Goal: Information Seeking & Learning: Learn about a topic

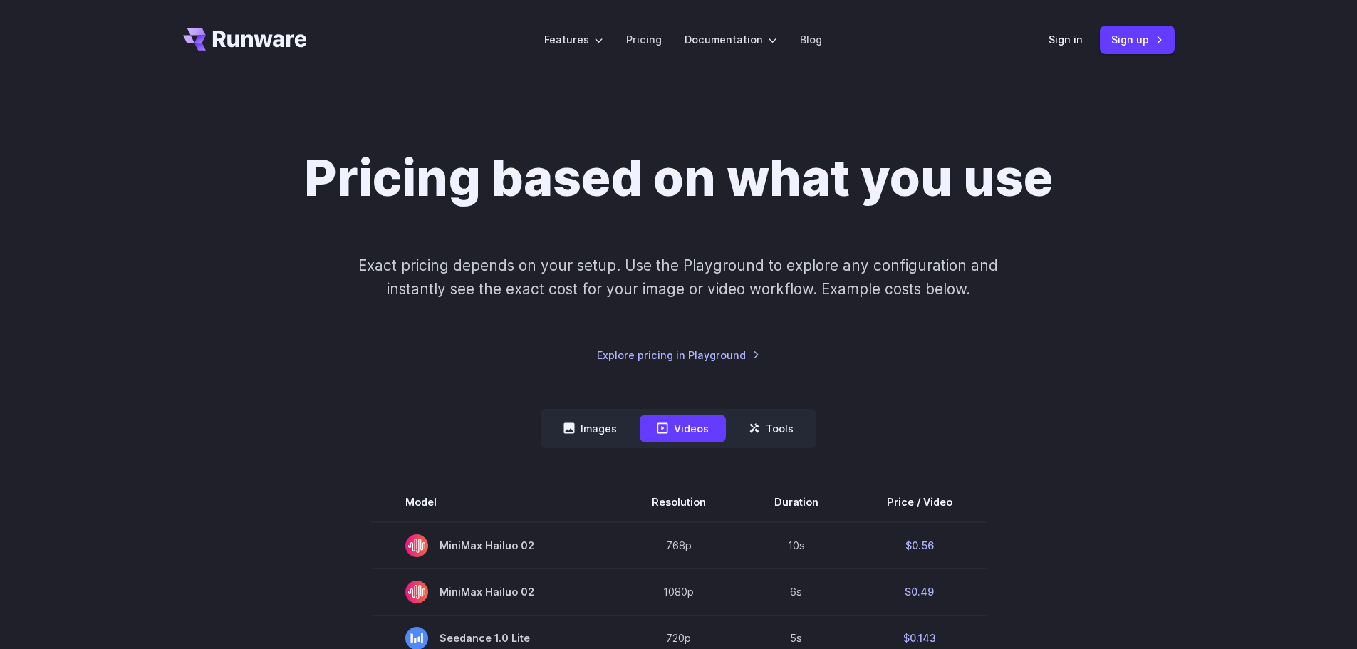
click at [644, 38] on link "Pricing" at bounding box center [644, 39] width 36 height 16
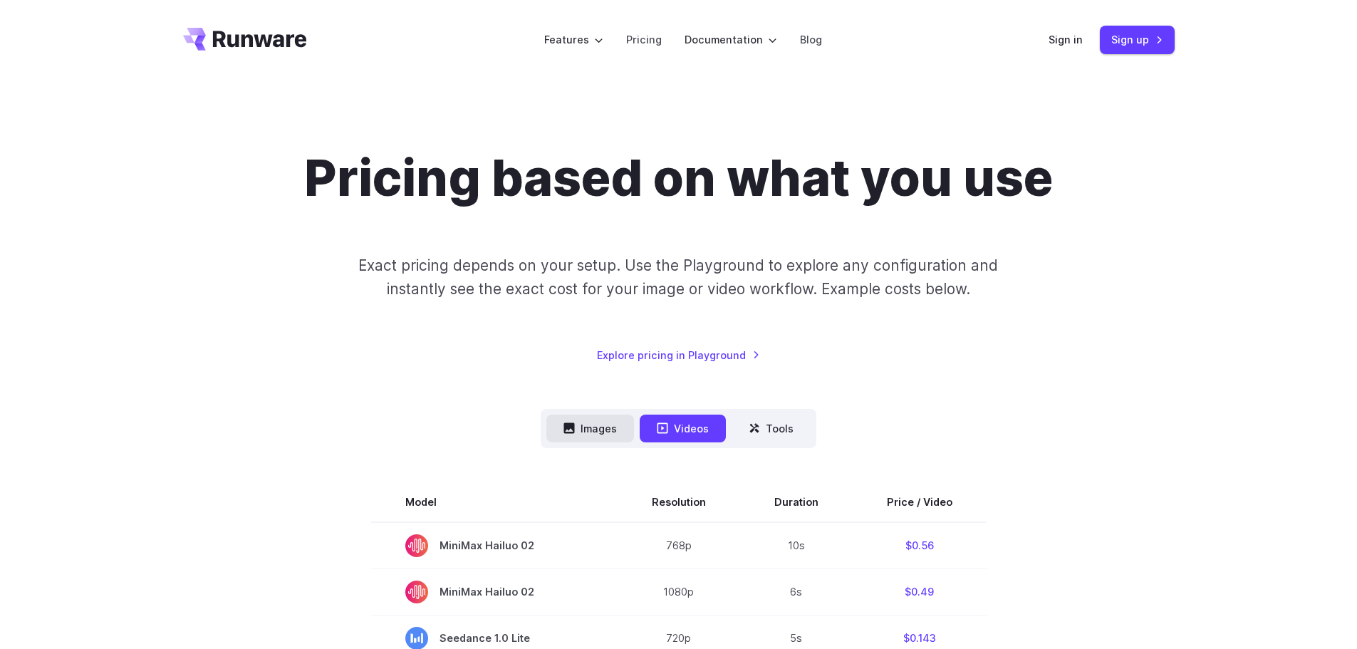
click at [597, 427] on button "Images" at bounding box center [590, 429] width 88 height 28
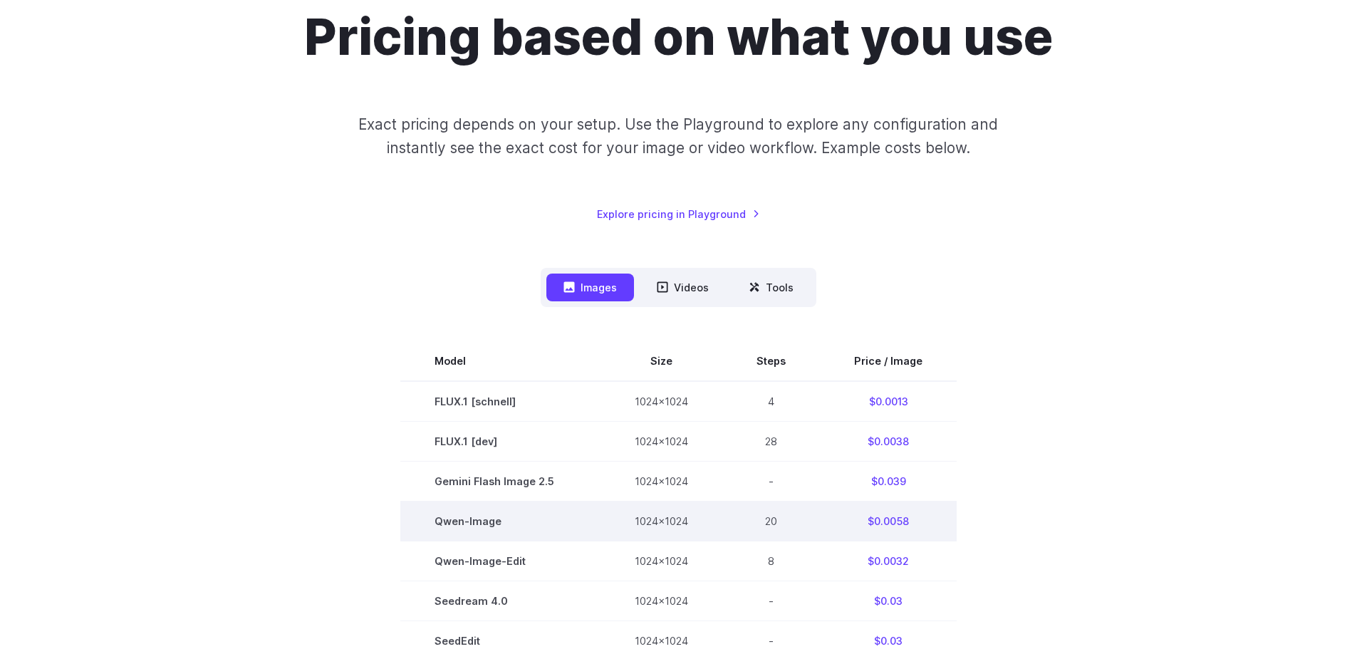
scroll to position [237, 0]
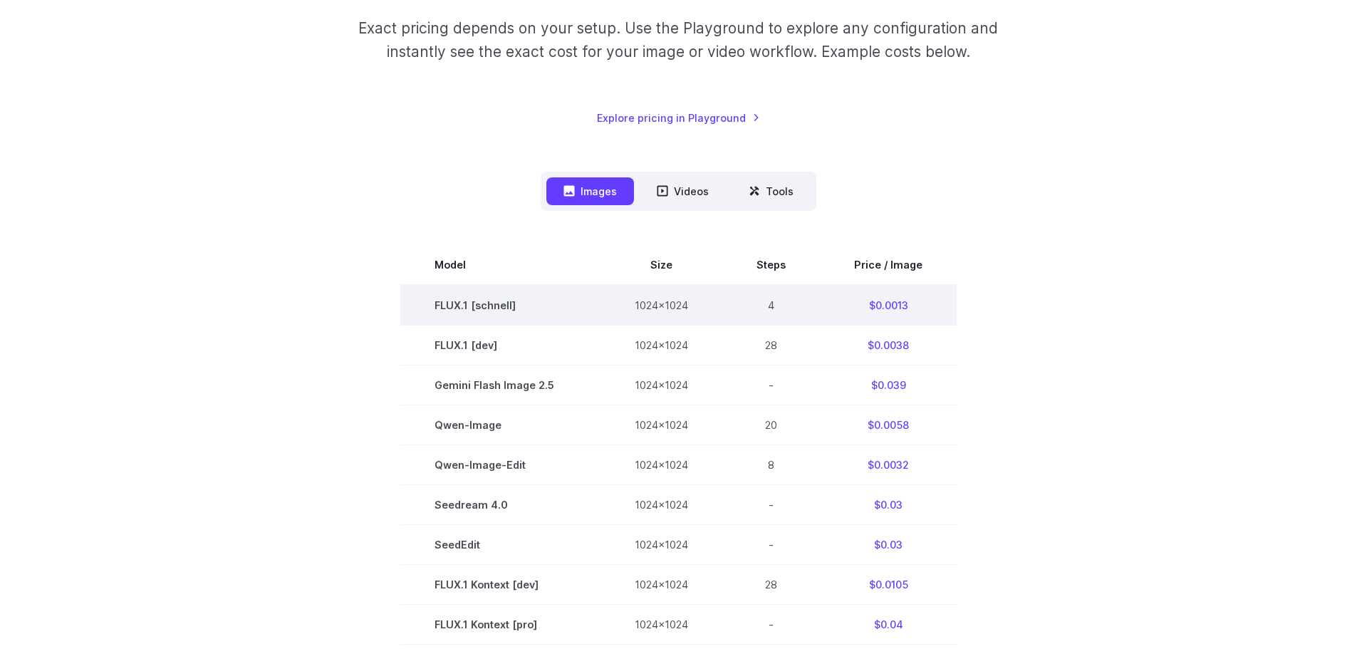
click at [889, 306] on td "$0.0013" at bounding box center [888, 305] width 137 height 41
click at [888, 308] on td "$0.0013" at bounding box center [888, 305] width 137 height 41
copy tbody "$0.0013"
